Goal: Entertainment & Leisure: Consume media (video, audio)

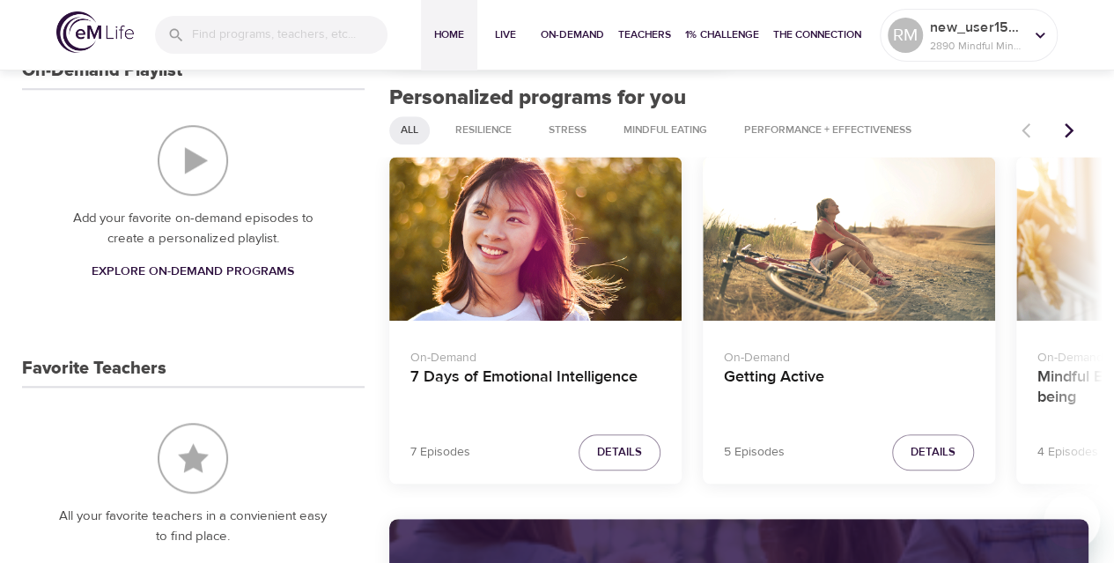
scroll to position [595, 0]
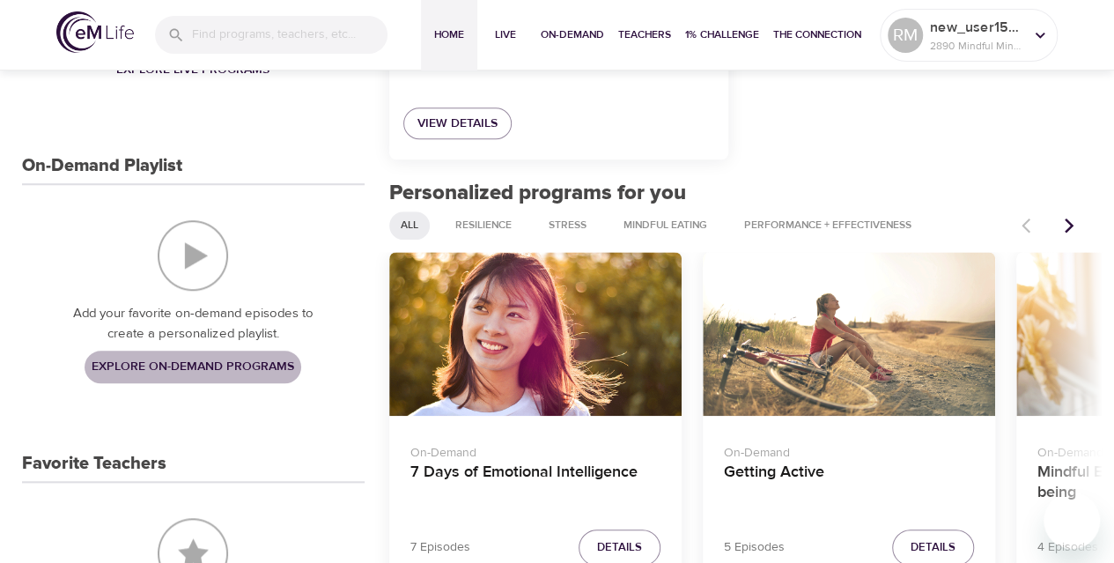
click at [180, 358] on span "Explore On-Demand Programs" at bounding box center [193, 367] width 203 height 22
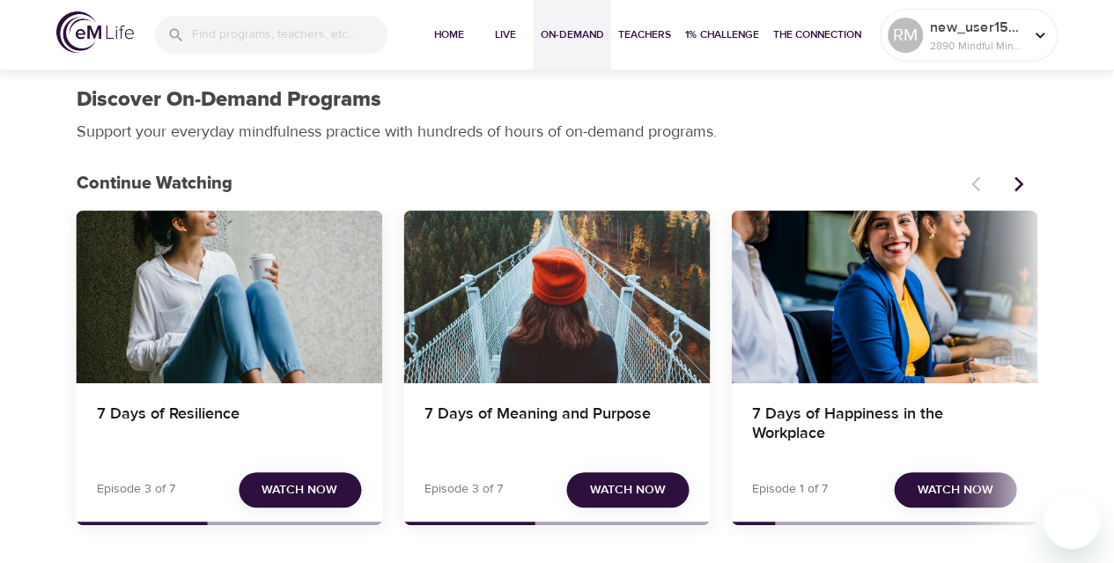
click at [312, 494] on span "Watch Now" at bounding box center [299, 490] width 76 height 22
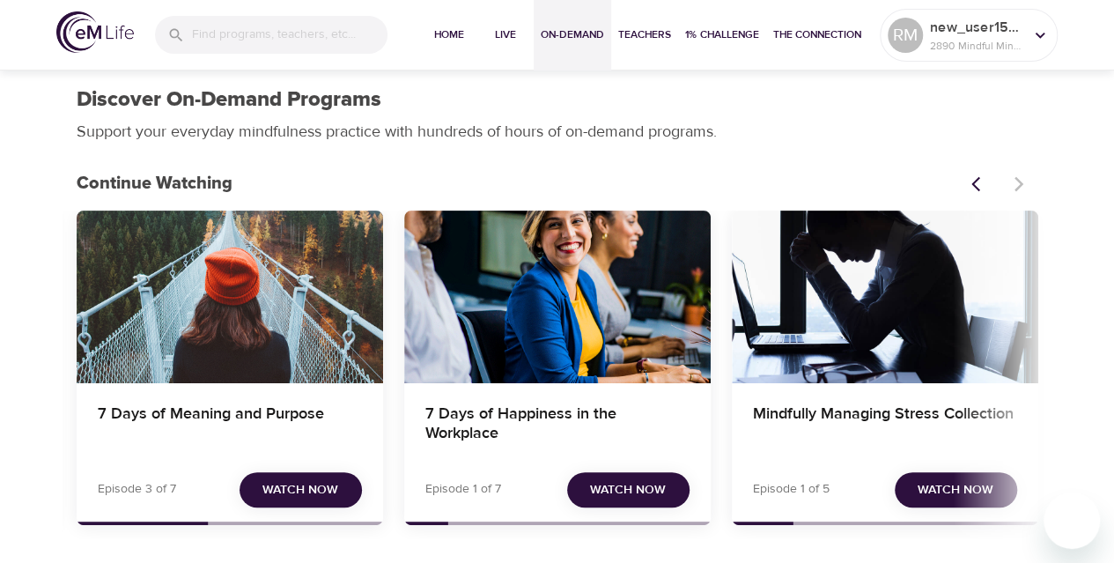
click at [942, 488] on span "Watch Now" at bounding box center [955, 490] width 76 height 22
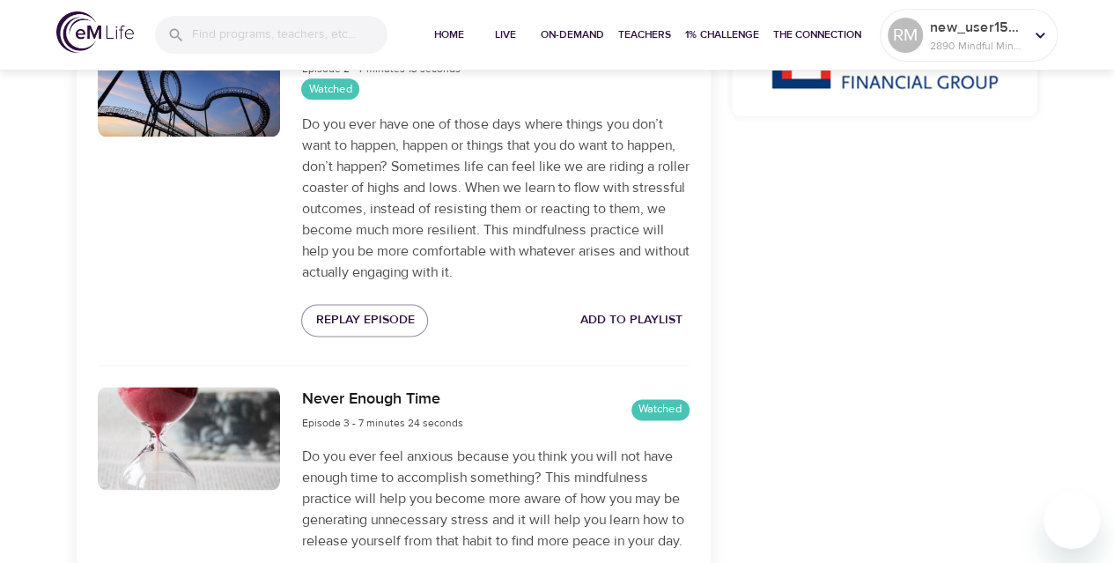
scroll to position [998, 0]
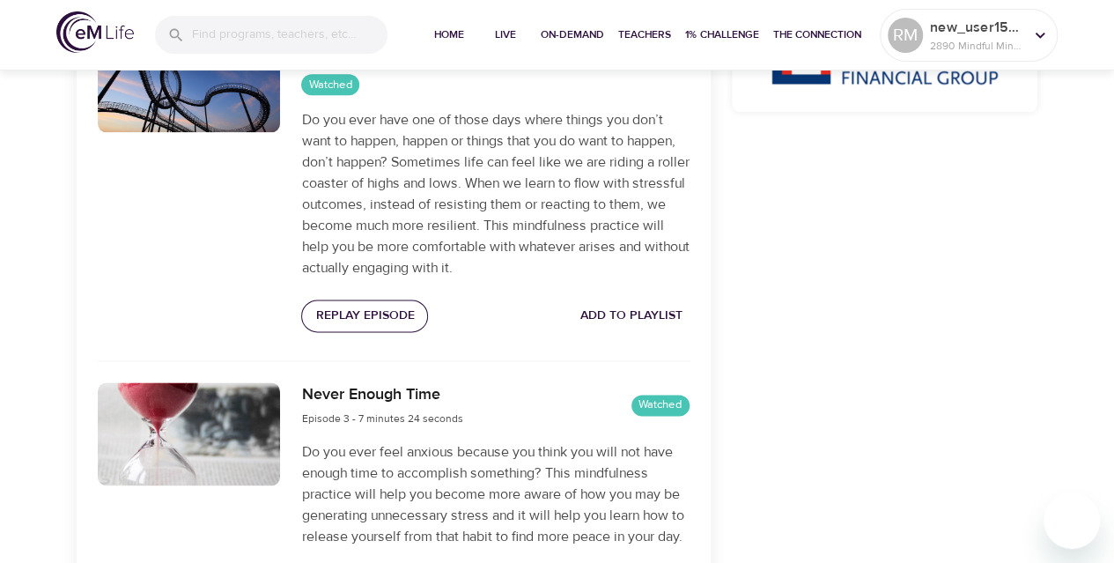
click at [380, 321] on span "Replay Episode" at bounding box center [364, 316] width 99 height 22
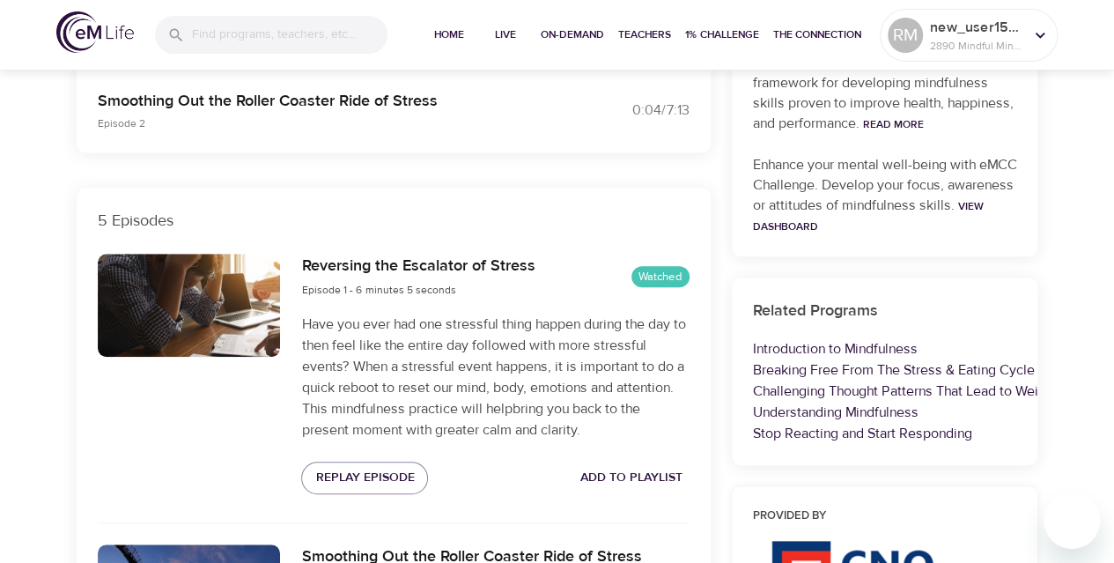
scroll to position [0, 0]
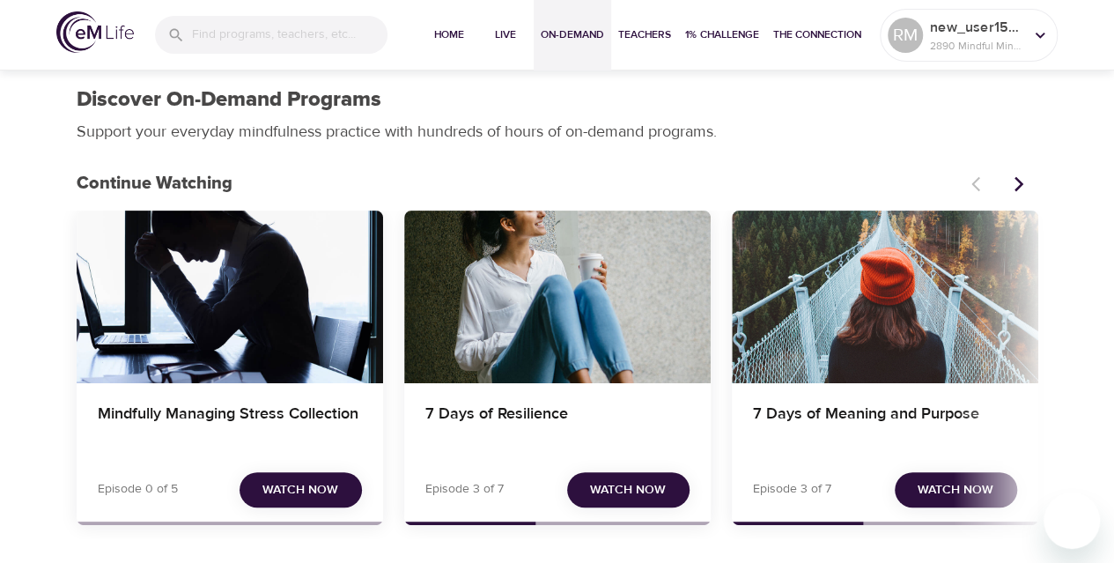
click at [631, 490] on span "Watch Now" at bounding box center [628, 490] width 76 height 22
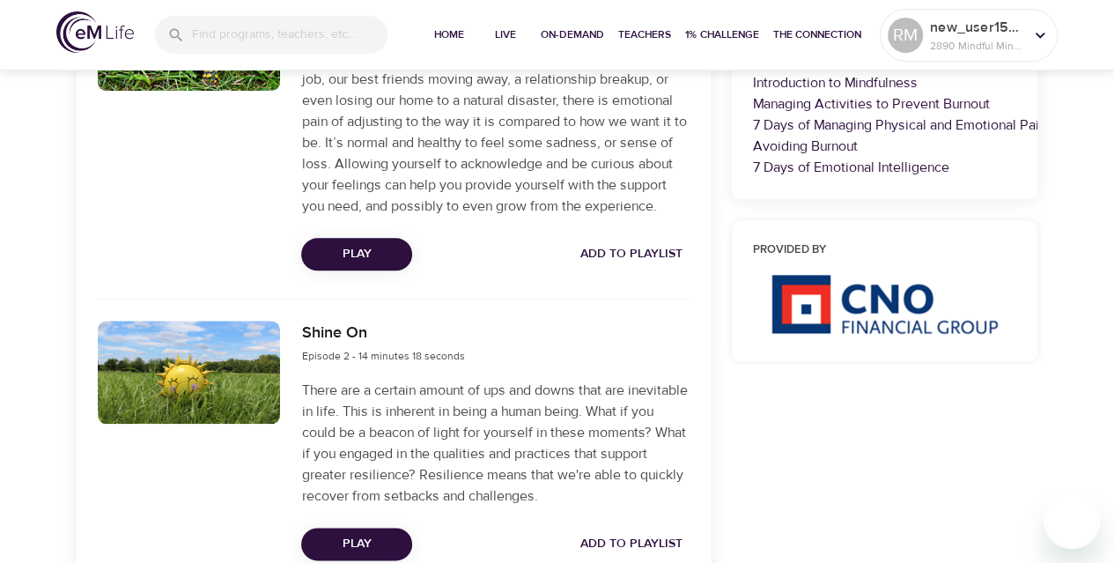
scroll to position [633, 0]
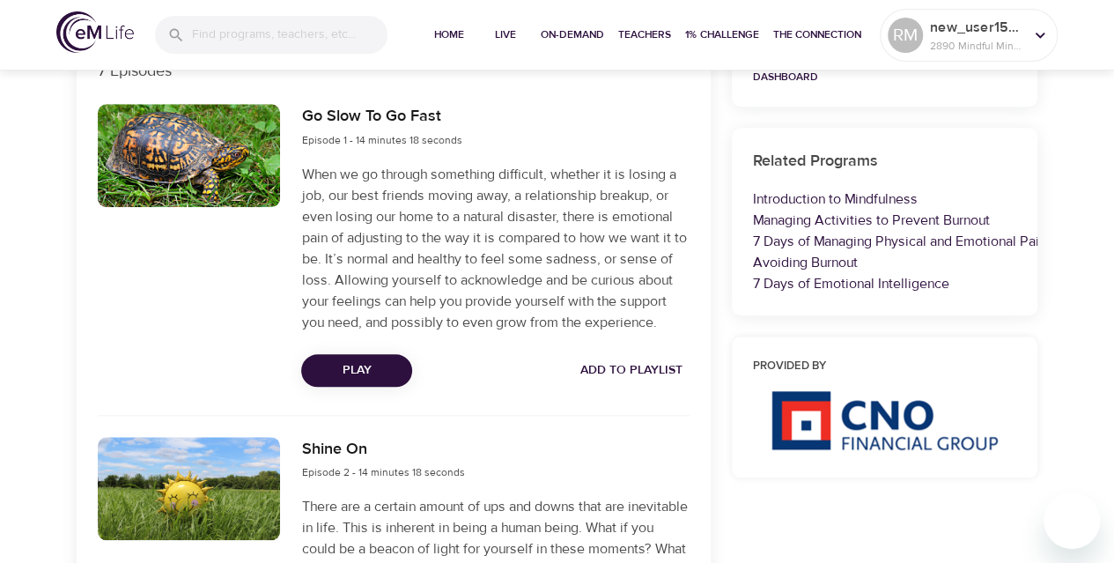
click at [342, 380] on span "Play" at bounding box center [356, 370] width 83 height 22
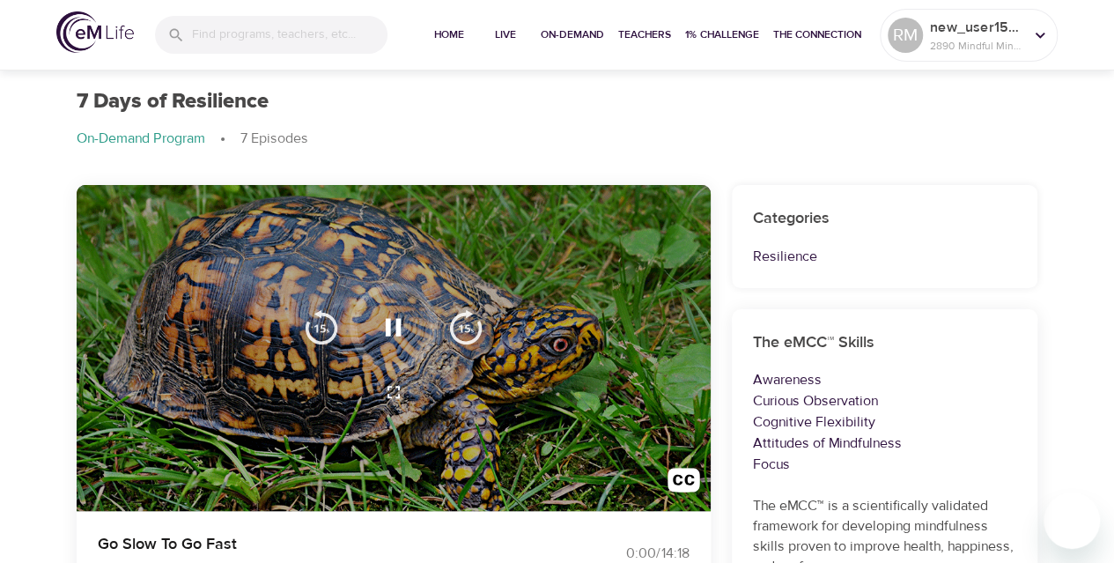
scroll to position [0, 0]
